Goal: Transaction & Acquisition: Book appointment/travel/reservation

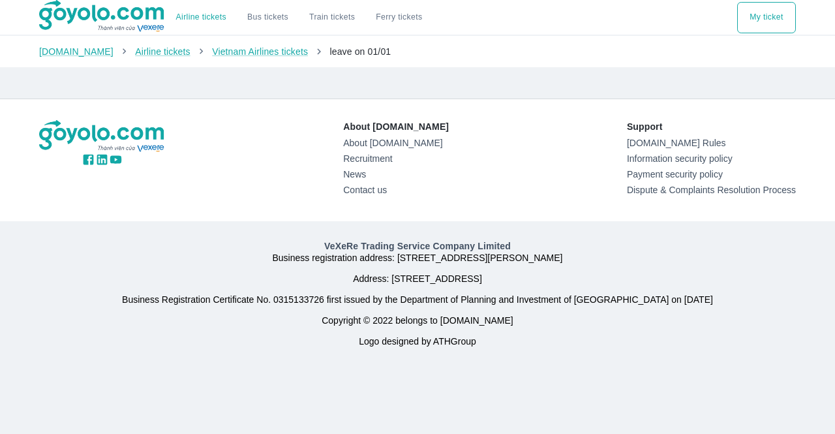
click at [580, 113] on div "About [DOMAIN_NAME] About [DOMAIN_NAME] Recruitment News Contact us Support [DO…" at bounding box center [417, 160] width 777 height 122
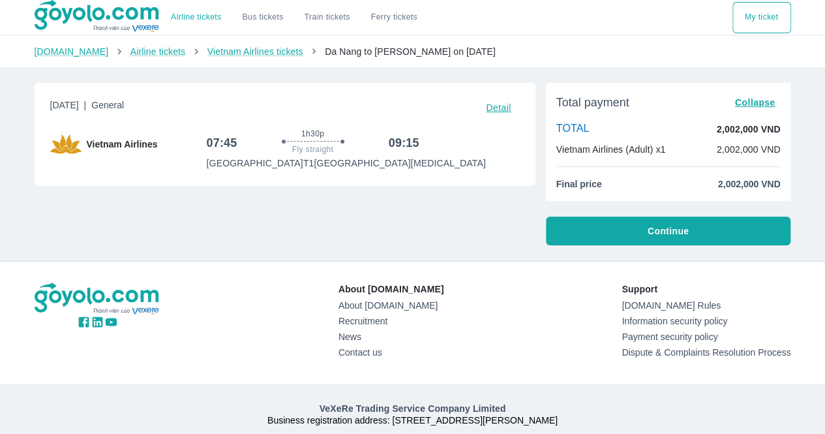
drag, startPoint x: 395, startPoint y: 212, endPoint x: 393, endPoint y: 221, distance: 9.5
click at [393, 221] on div "[DATE] | General Detail Vietnam Airlines 07:45 1h30p Fly straight 09:15 [GEOGRA…" at bounding box center [279, 158] width 511 height 173
drag, startPoint x: 421, startPoint y: 165, endPoint x: 320, endPoint y: 166, distance: 101.7
click at [320, 166] on div "07:45 1h30p Fly straight 09:15 [GEOGRAPHIC_DATA] T1 [GEOGRAPHIC_DATA] [MEDICAL_…" at bounding box center [363, 148] width 313 height 41
copy p "[GEOGRAPHIC_DATA] [MEDICAL_DATA]"
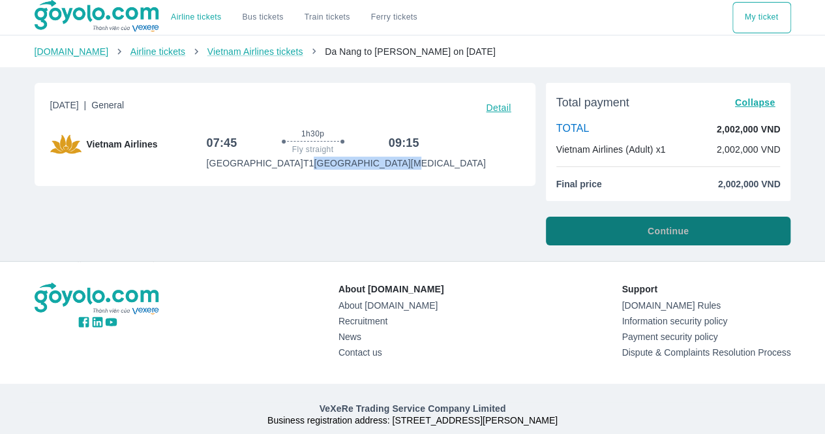
click at [565, 233] on button "Continue" at bounding box center [668, 230] width 245 height 29
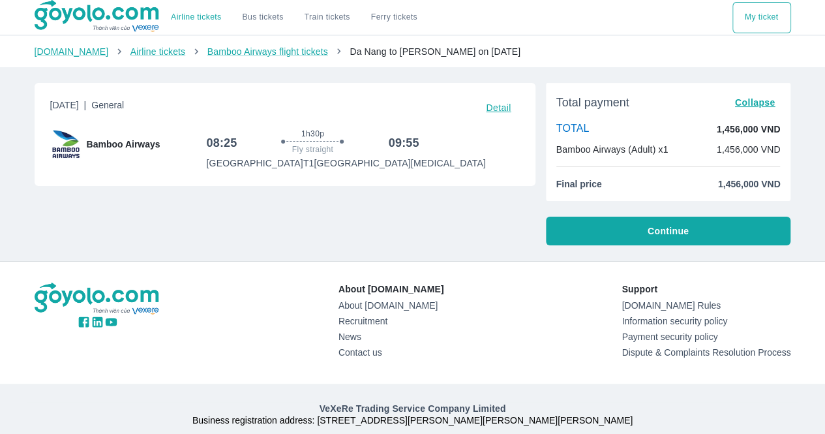
click at [475, 218] on div "Monday, October 20, 2025 | General Detail Bamboo Airways 08:25 1h30p Fly straig…" at bounding box center [279, 158] width 511 height 173
drag, startPoint x: 708, startPoint y: 187, endPoint x: 794, endPoint y: 188, distance: 86.1
click at [794, 188] on div "Monday, October 20, 2025 | General Detail Bamboo Airways 08:25 1h30p Fly straig…" at bounding box center [412, 158] width 777 height 173
click at [709, 192] on div "Total payment Collapse TOTAL 1,456,000 VND Bamboo Airways (Adult) x1 1,456,000 …" at bounding box center [668, 142] width 245 height 118
drag, startPoint x: 716, startPoint y: 183, endPoint x: 756, endPoint y: 186, distance: 40.5
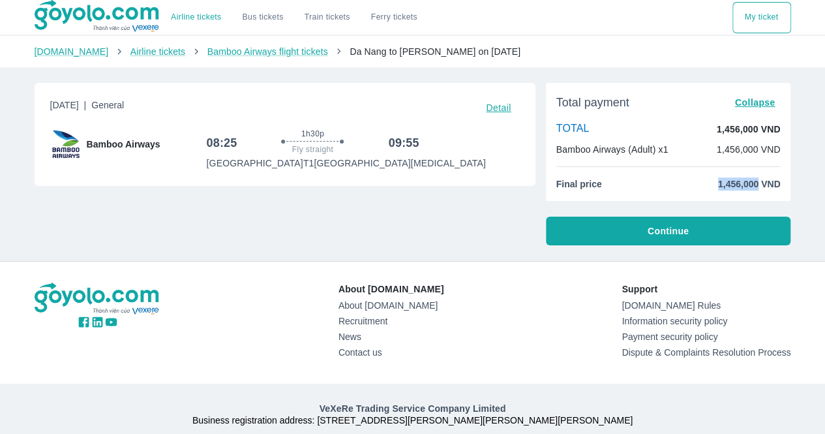
click at [756, 186] on font "1,456,000 VND" at bounding box center [749, 184] width 63 height 10
copy font "1,456,000"
click at [662, 231] on font "Continue" at bounding box center [667, 231] width 41 height 10
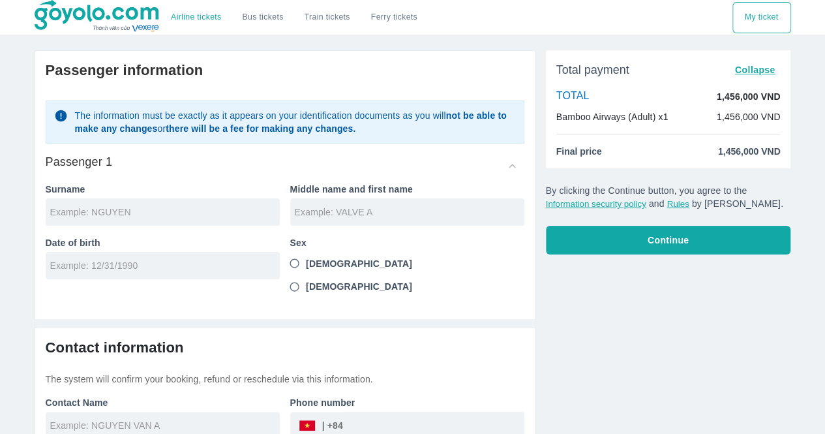
scroll to position [50, 0]
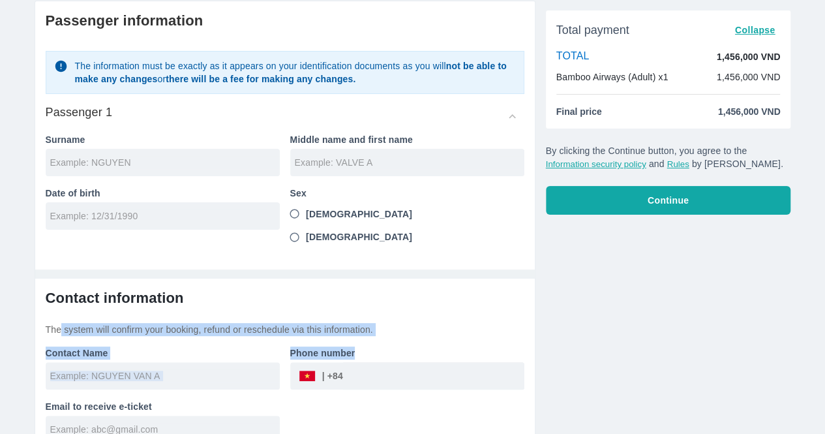
drag, startPoint x: 60, startPoint y: 310, endPoint x: 357, endPoint y: 318, distance: 296.8
click at [357, 318] on div "Contact information The system will confirm your booking, refund or reschedule …" at bounding box center [285, 366] width 479 height 154
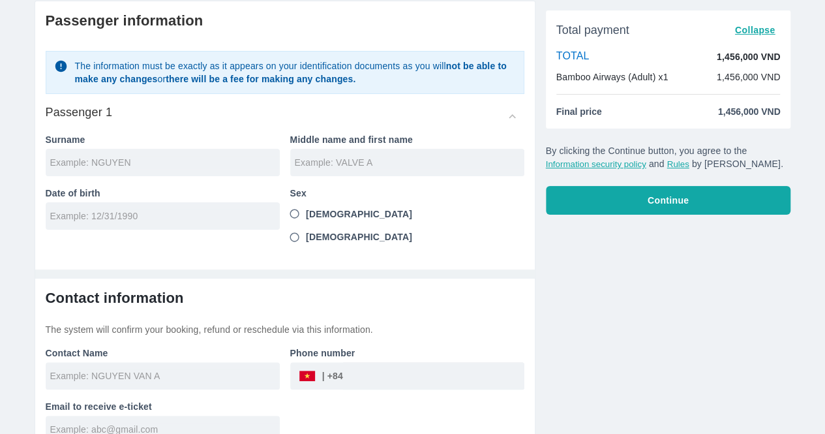
click at [381, 360] on input "tel" at bounding box center [433, 375] width 181 height 31
click at [304, 362] on div "​" at bounding box center [407, 375] width 234 height 27
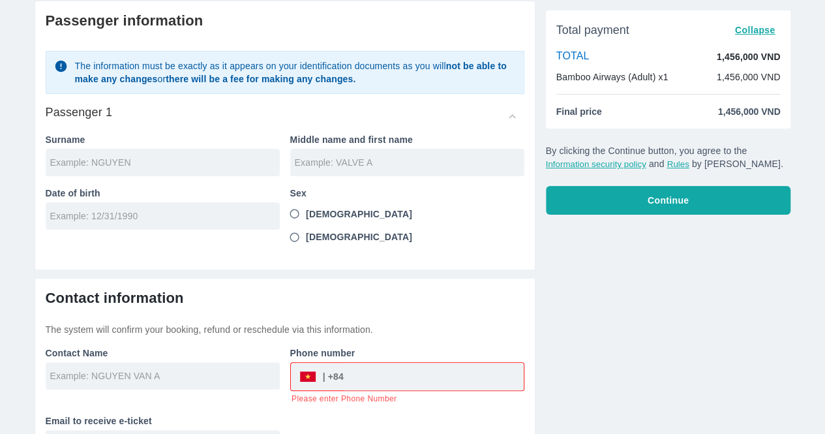
click at [304, 363] on div "​" at bounding box center [407, 376] width 233 height 27
click at [334, 376] on div "​" at bounding box center [321, 376] width 45 height 0
drag, startPoint x: 366, startPoint y: 355, endPoint x: 305, endPoint y: 351, distance: 61.5
click at [305, 363] on div "​" at bounding box center [407, 376] width 233 height 27
click at [347, 361] on input "tel" at bounding box center [434, 376] width 180 height 31
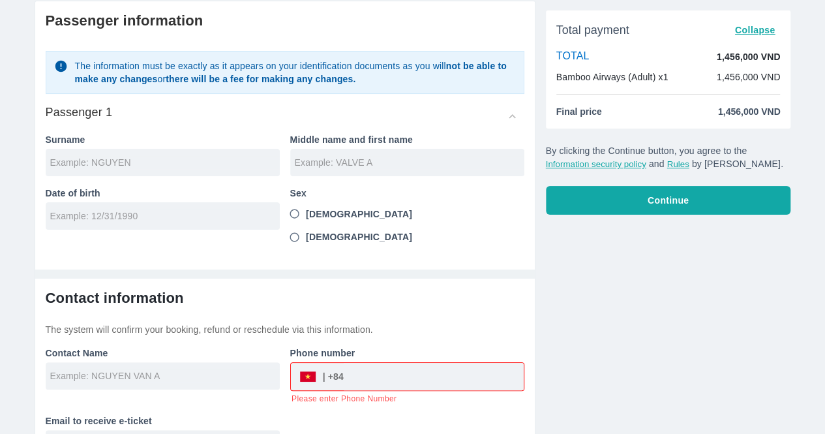
click at [344, 376] on div "​" at bounding box center [321, 376] width 45 height 0
click at [314, 376] on div "​" at bounding box center [321, 376] width 45 height 0
click at [304, 376] on div "​" at bounding box center [321, 376] width 45 height 0
click at [354, 394] on font "Please enter Phone Number" at bounding box center [343, 398] width 105 height 9
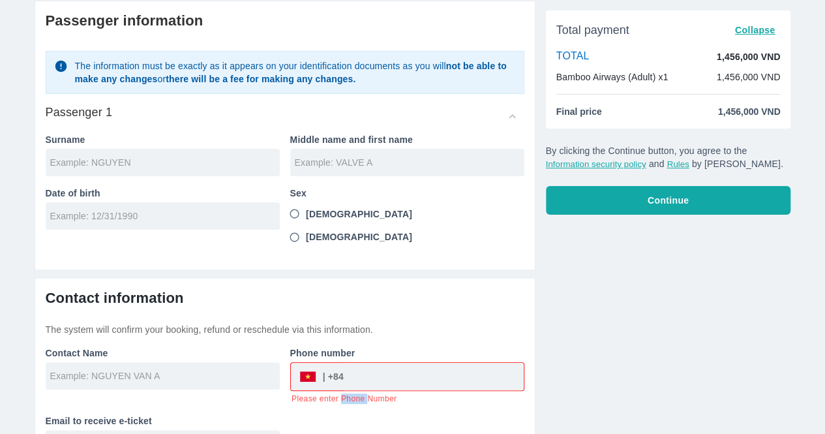
click at [354, 394] on font "Please enter Phone Number" at bounding box center [343, 398] width 105 height 9
click at [351, 383] on div "Contact Name Phone number ​ Please enter Phone Number Email to receive e-ticket" at bounding box center [279, 396] width 489 height 121
click at [356, 403] on div "Contact Name Phone number ​ Please enter Phone Number Email to receive e-ticket" at bounding box center [279, 396] width 489 height 121
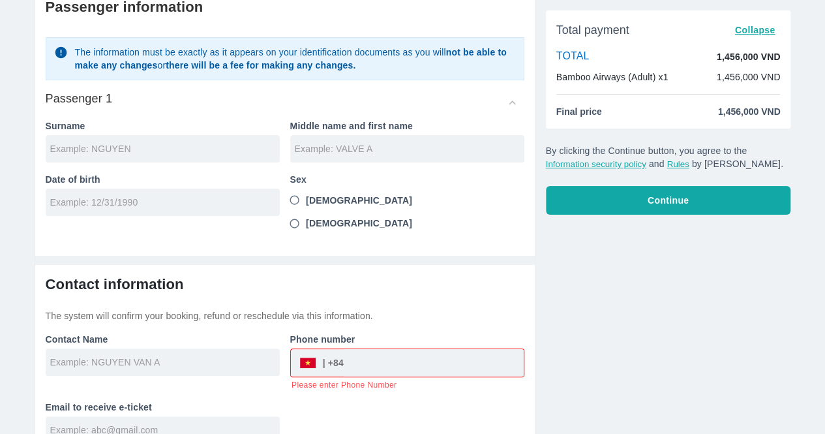
click at [365, 347] on input "tel" at bounding box center [434, 362] width 180 height 31
